Goal: Information Seeking & Learning: Learn about a topic

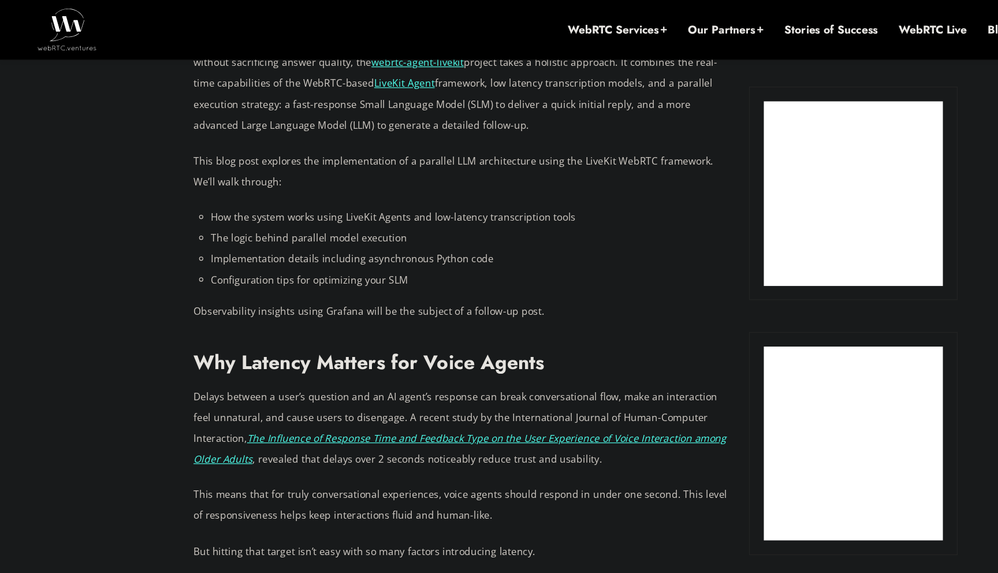
scroll to position [696, 0]
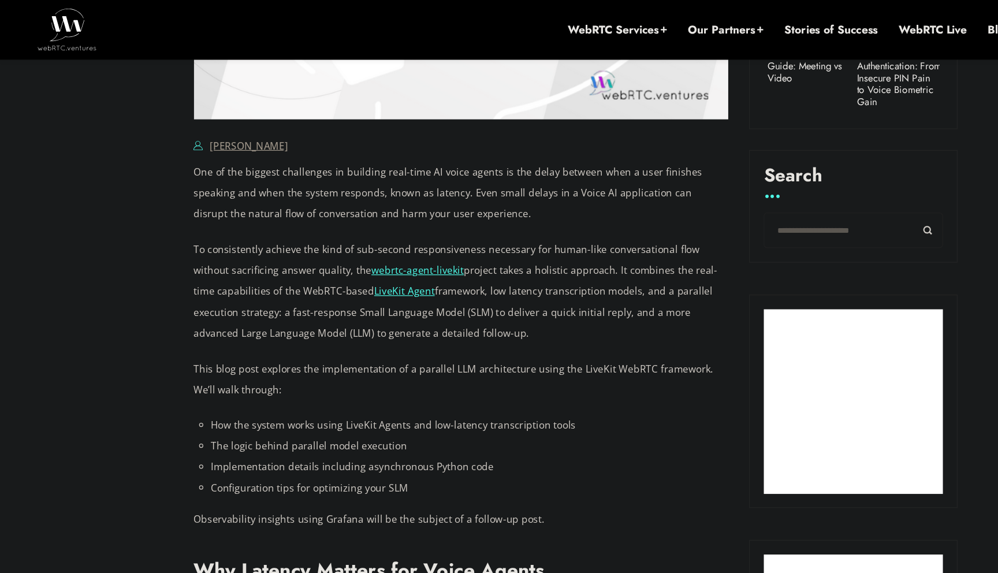
drag, startPoint x: 162, startPoint y: 257, endPoint x: 419, endPoint y: 278, distance: 257.7
click at [419, 278] on p "To consistently achieve the kind of sub-second responsiveness necessary for hum…" at bounding box center [383, 242] width 445 height 87
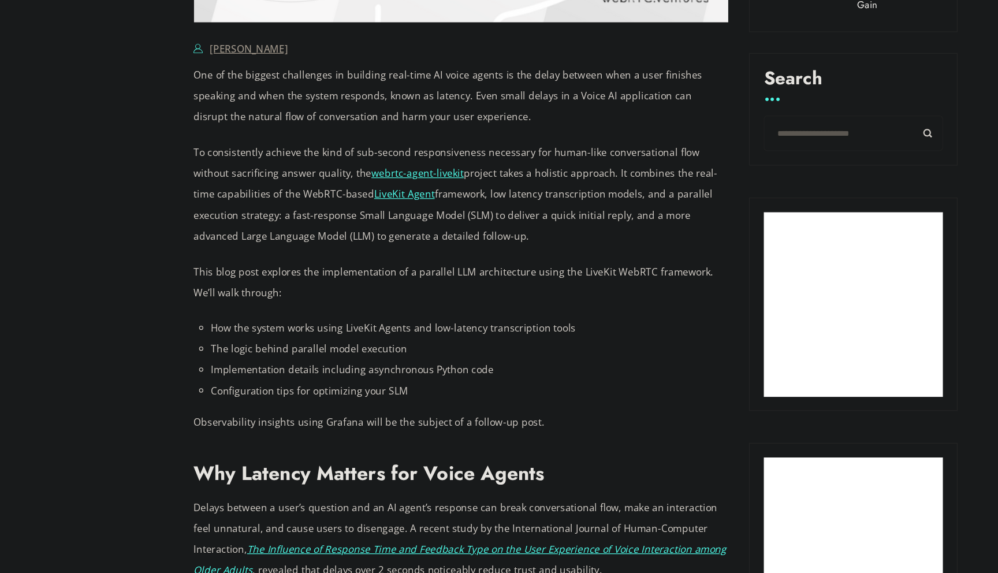
drag, startPoint x: 475, startPoint y: 224, endPoint x: 492, endPoint y: 271, distance: 50.4
click at [492, 271] on p "To consistently achieve the kind of sub-second responsiveness necessary for hum…" at bounding box center [383, 242] width 445 height 87
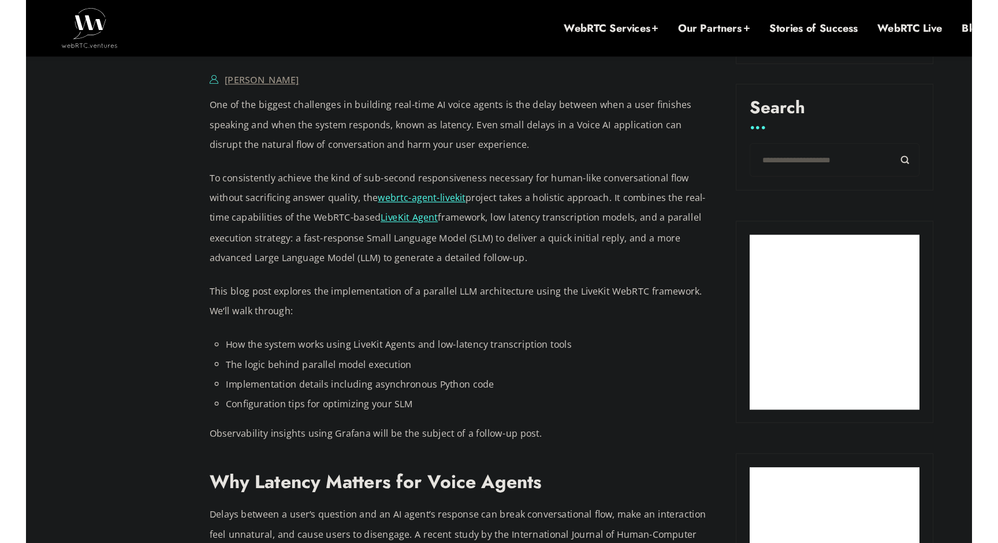
scroll to position [747, 0]
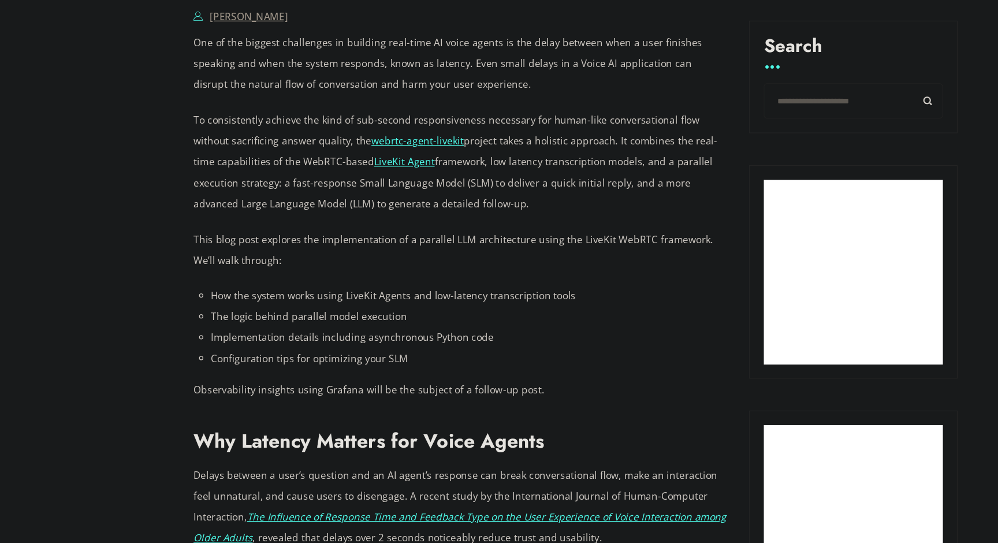
drag, startPoint x: 475, startPoint y: 173, endPoint x: 502, endPoint y: 224, distance: 57.3
click at [502, 224] on p "To consistently achieve the kind of sub-second responsiveness necessary for hum…" at bounding box center [383, 191] width 445 height 87
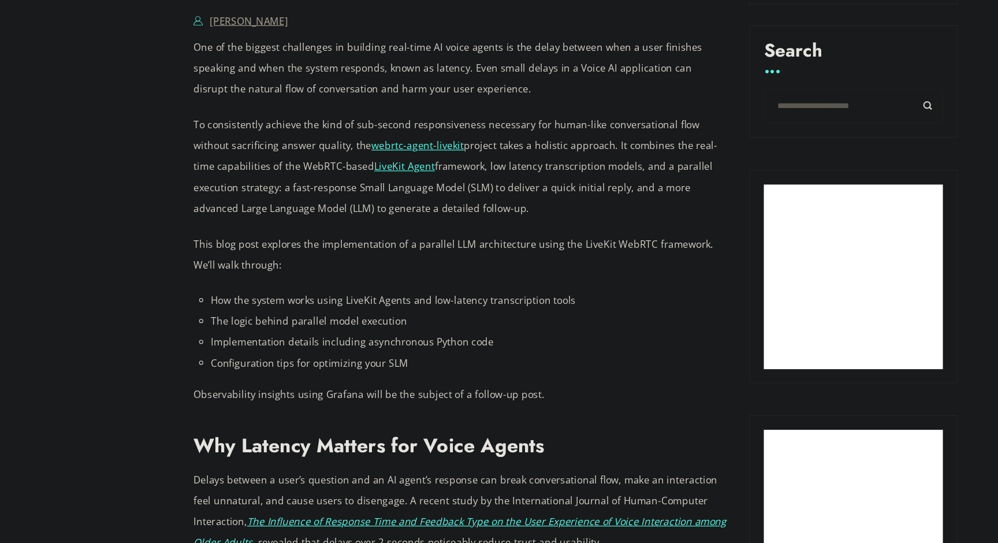
scroll to position [711, 0]
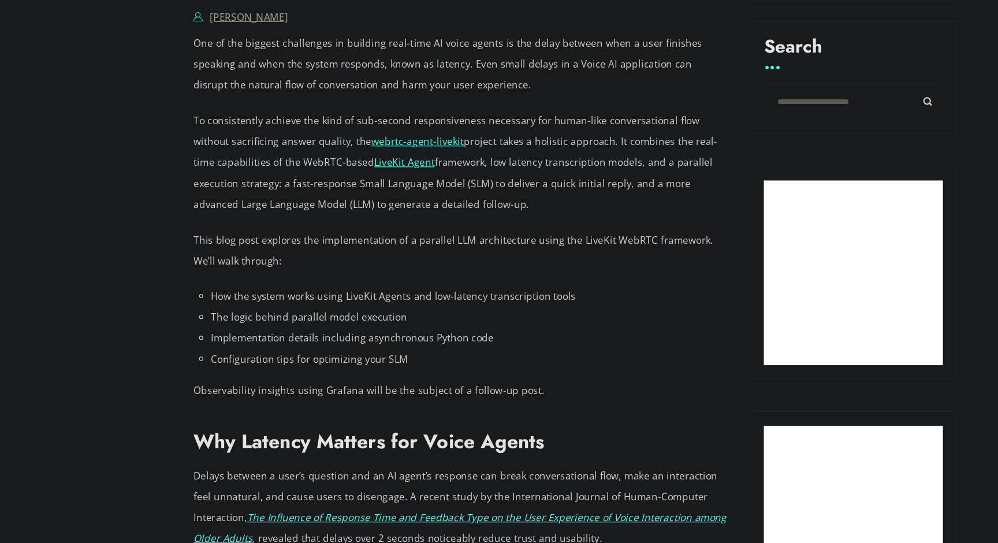
click at [477, 204] on p "To consistently achieve the kind of sub-second responsiveness necessary for hum…" at bounding box center [383, 226] width 445 height 87
drag, startPoint x: 480, startPoint y: 207, endPoint x: 475, endPoint y: 259, distance: 52.8
click at [475, 259] on p "To consistently achieve the kind of sub-second responsiveness necessary for hum…" at bounding box center [383, 226] width 445 height 87
click at [438, 224] on p "To consistently achieve the kind of sub-second responsiveness necessary for hum…" at bounding box center [383, 226] width 445 height 87
drag, startPoint x: 385, startPoint y: 231, endPoint x: 508, endPoint y: 228, distance: 123.0
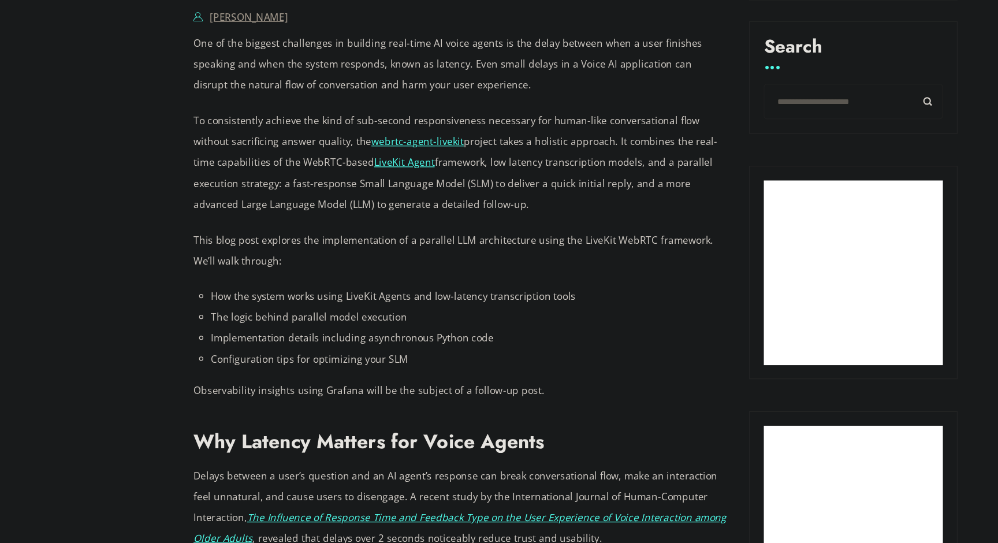
click at [515, 232] on p "To consistently achieve the kind of sub-second responsiveness necessary for hum…" at bounding box center [383, 226] width 445 height 87
click at [480, 227] on p "To consistently achieve the kind of sub-second responsiveness necessary for hum…" at bounding box center [383, 226] width 445 height 87
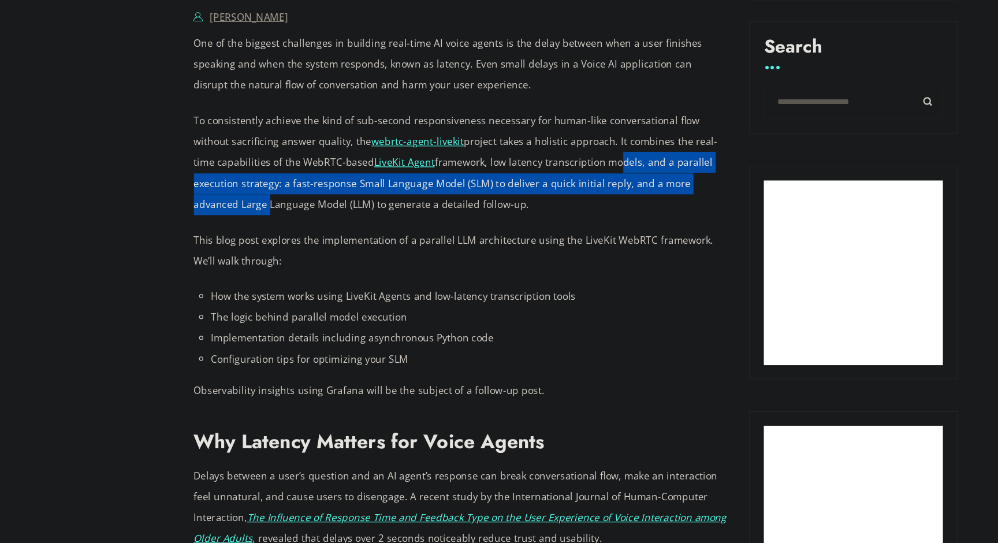
drag, startPoint x: 483, startPoint y: 227, endPoint x: 587, endPoint y: 247, distance: 105.7
click at [587, 247] on p "To consistently achieve the kind of sub-second responsiveness necessary for hum…" at bounding box center [383, 226] width 445 height 87
click at [353, 245] on p "To consistently achieve the kind of sub-second responsiveness necessary for hum…" at bounding box center [383, 226] width 445 height 87
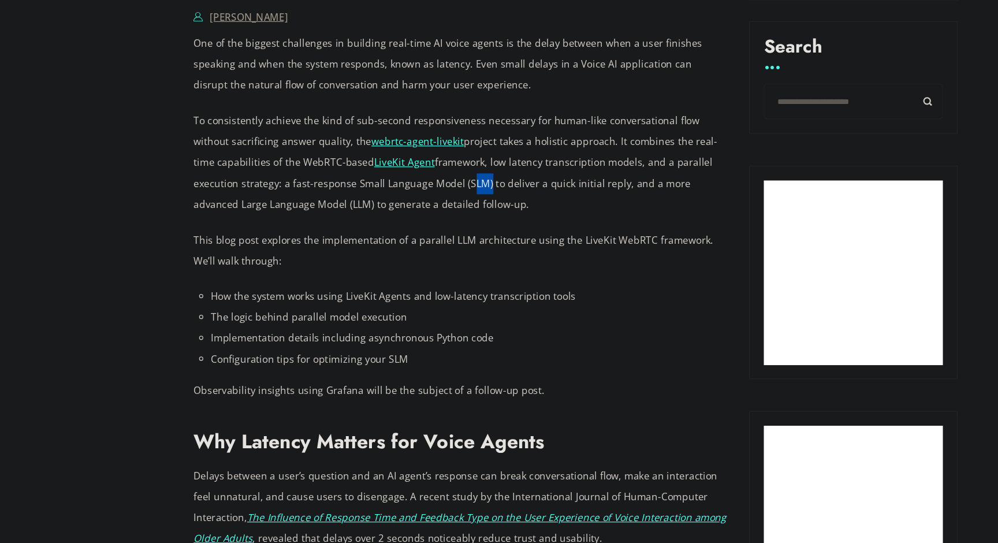
click at [353, 245] on p "To consistently achieve the kind of sub-second responsiveness necessary for hum…" at bounding box center [383, 226] width 445 height 87
drag, startPoint x: 442, startPoint y: 247, endPoint x: 479, endPoint y: 247, distance: 37.5
click at [479, 247] on p "To consistently achieve the kind of sub-second responsiveness necessary for hum…" at bounding box center [383, 226] width 445 height 87
drag, startPoint x: 525, startPoint y: 247, endPoint x: 551, endPoint y: 258, distance: 28.4
click at [551, 258] on p "To consistently achieve the kind of sub-second responsiveness necessary for hum…" at bounding box center [383, 226] width 445 height 87
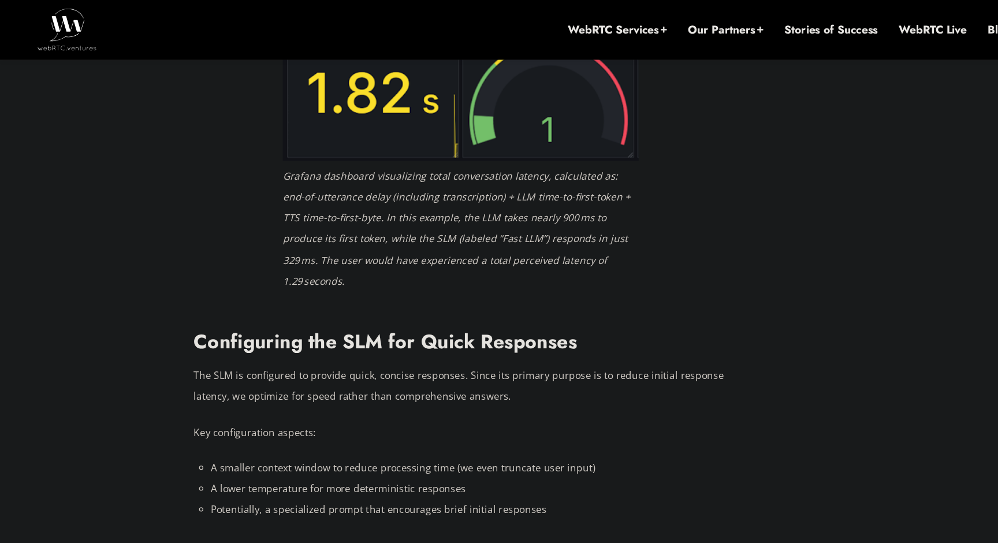
scroll to position [2421, 0]
